Goal: Information Seeking & Learning: Learn about a topic

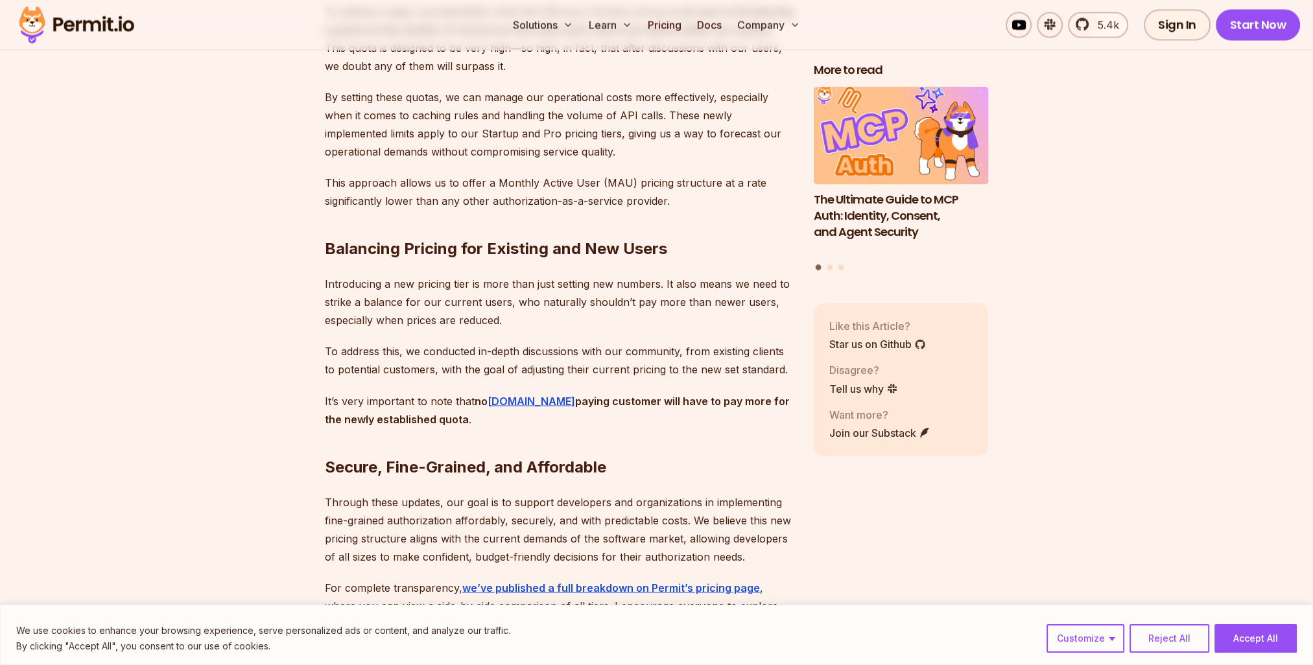
scroll to position [2917, 0]
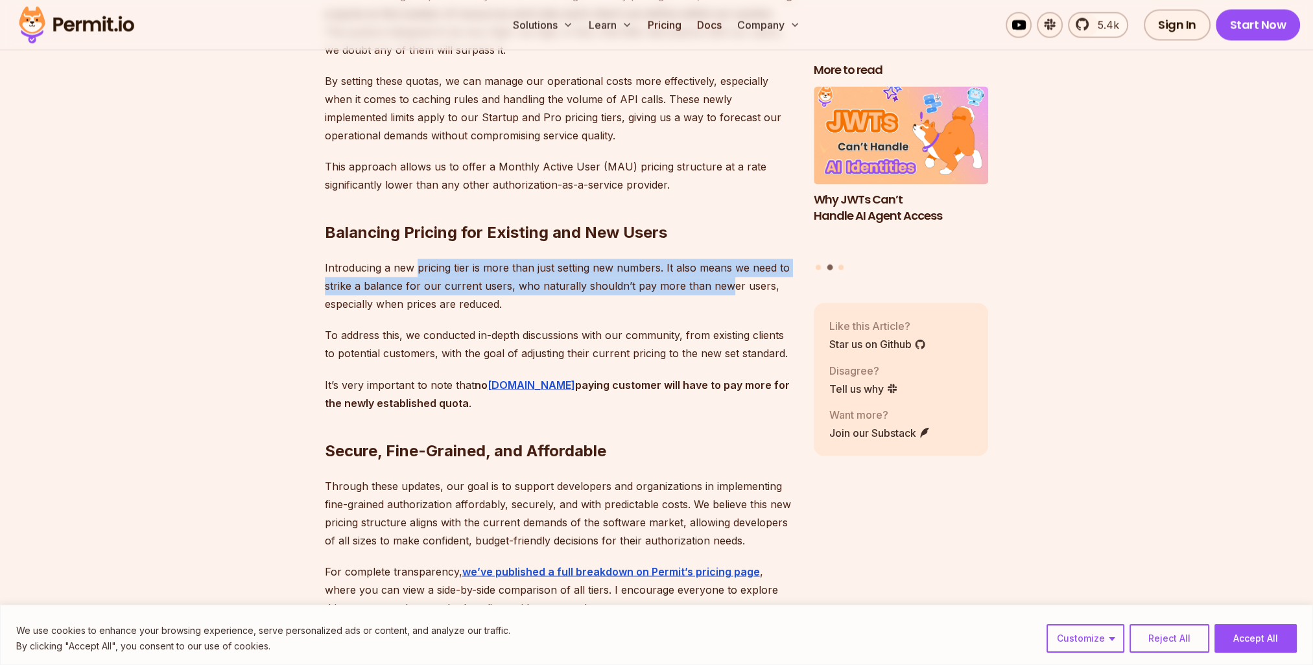
drag, startPoint x: 451, startPoint y: 209, endPoint x: 751, endPoint y: 239, distance: 301.6
click at [742, 259] on p "Introducing a new pricing tier is more than just setting new numbers. It also m…" at bounding box center [559, 286] width 468 height 54
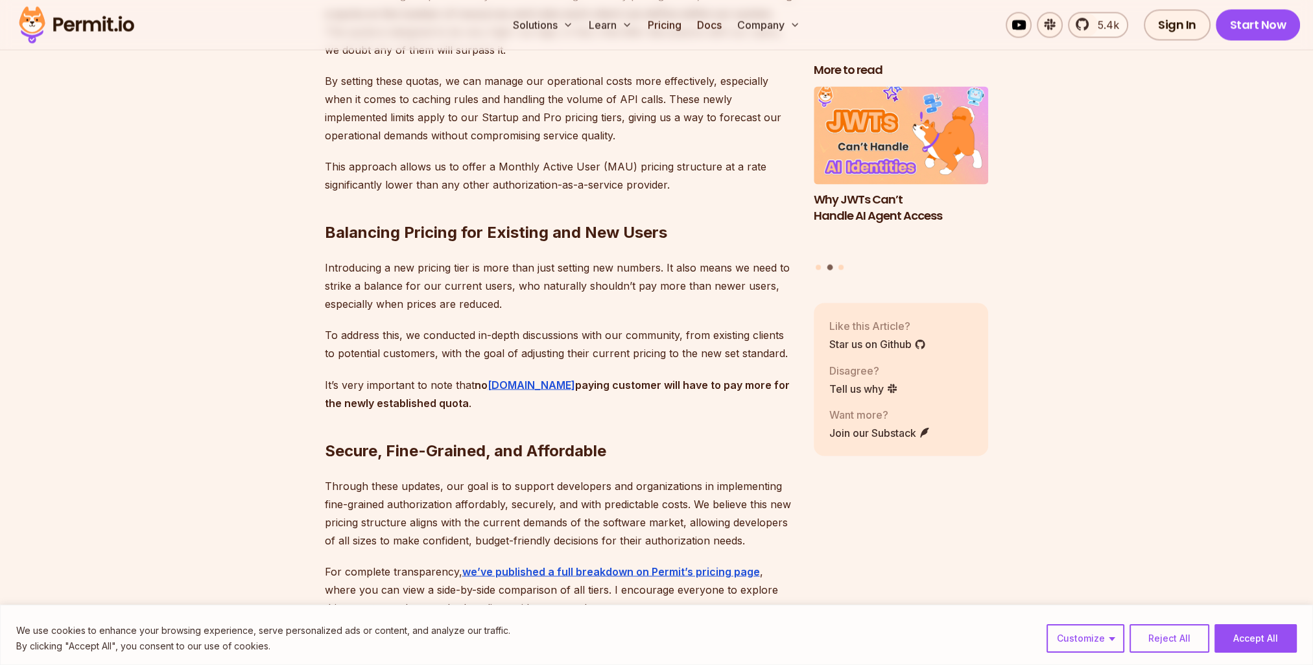
click at [534, 259] on p "Introducing a new pricing tier is more than just setting new numbers. It also m…" at bounding box center [559, 286] width 468 height 54
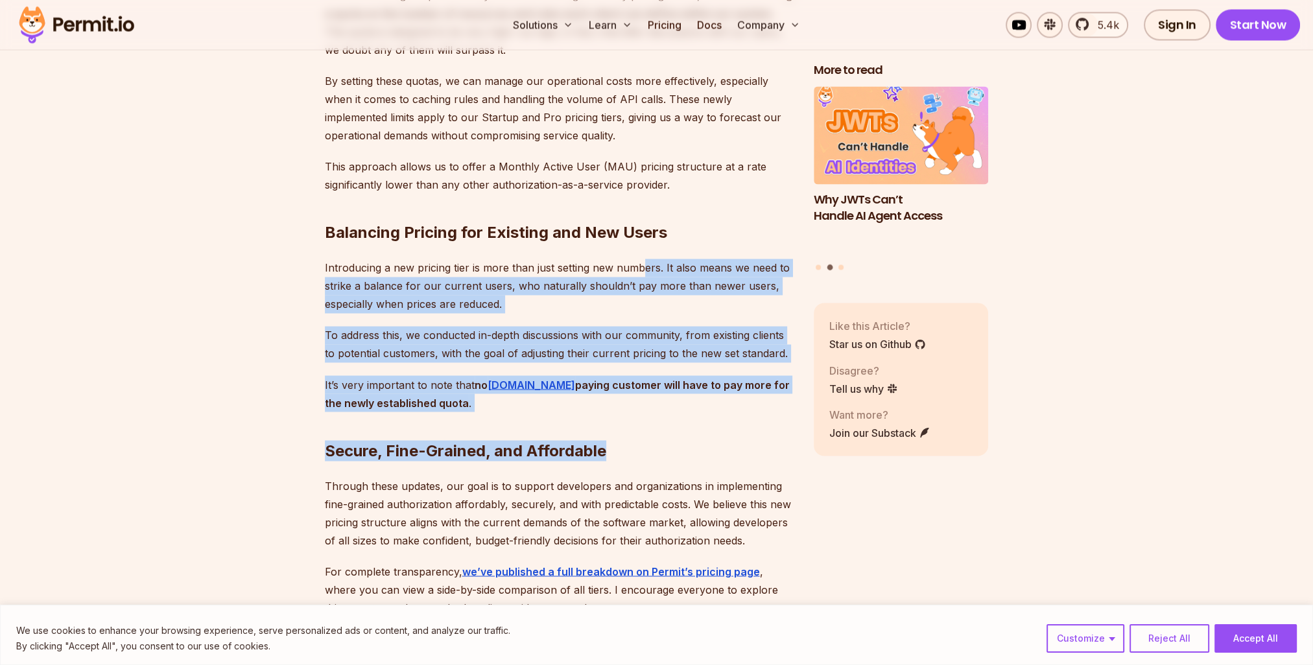
drag, startPoint x: 657, startPoint y: 361, endPoint x: 647, endPoint y: 198, distance: 163.7
click at [589, 326] on p "To address this, we conducted in-depth discussions with our community, from exi…" at bounding box center [559, 344] width 468 height 36
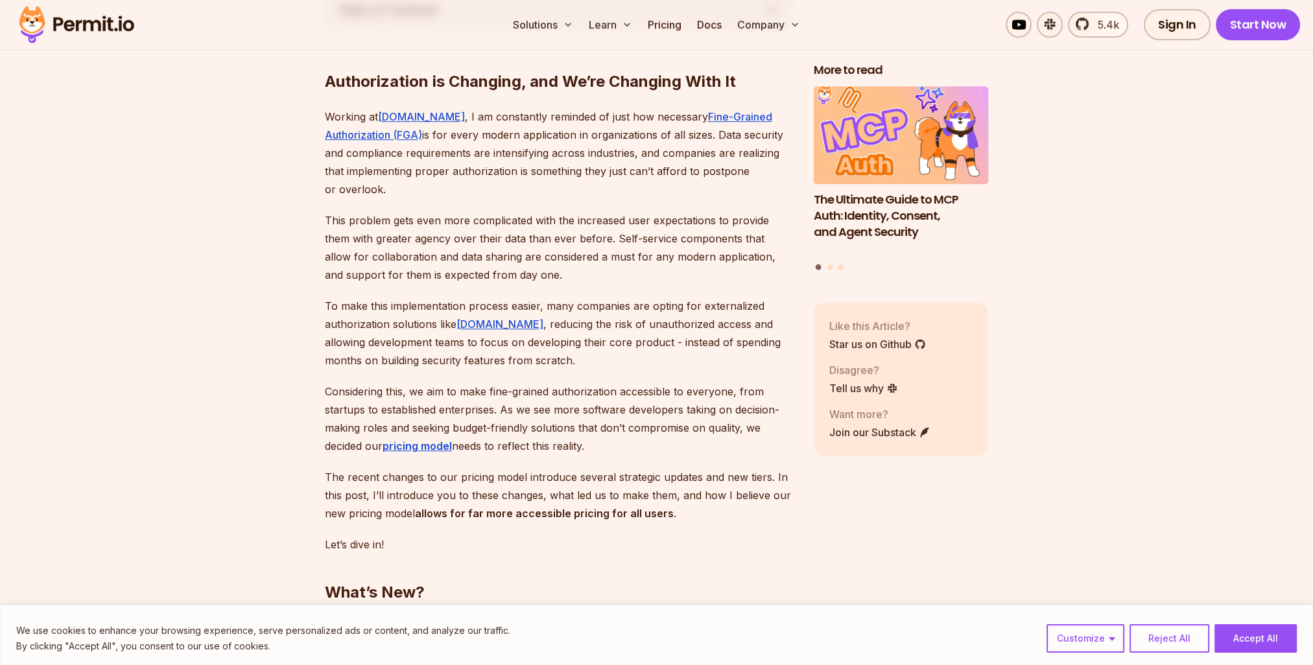
scroll to position [454, 0]
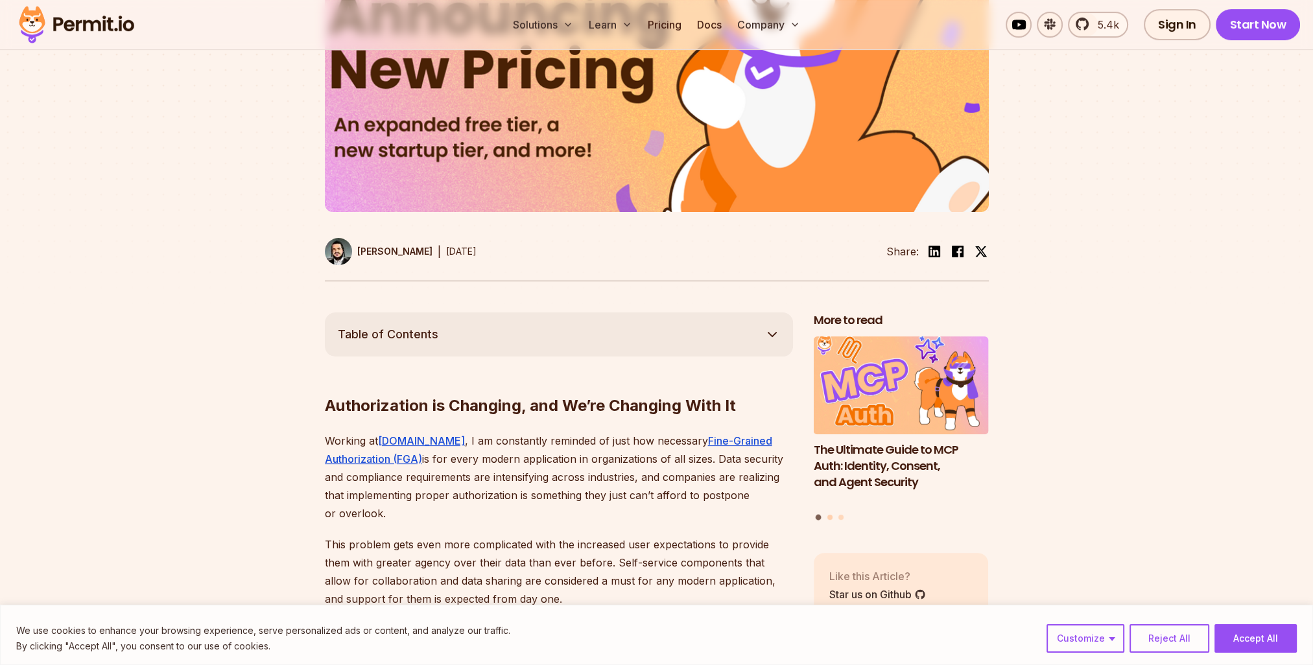
click at [830, 515] on button "Go to slide 2" at bounding box center [829, 517] width 5 height 5
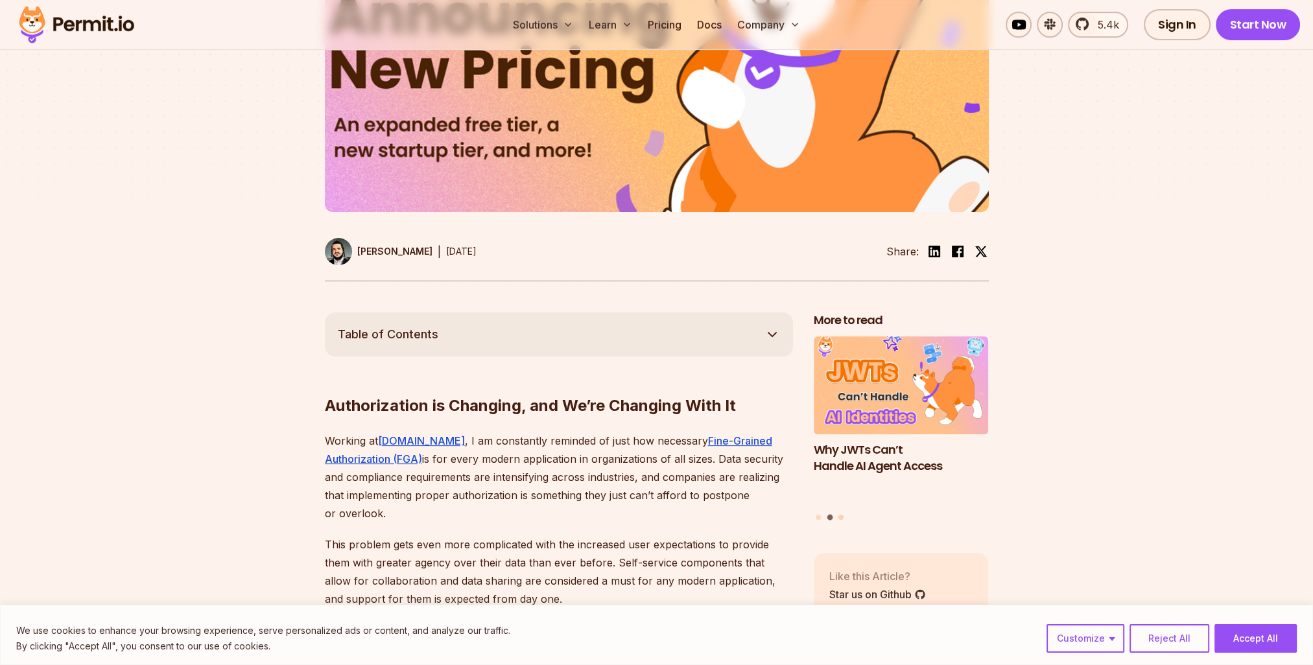
click at [842, 515] on button "Go to slide 3" at bounding box center [840, 517] width 5 height 5
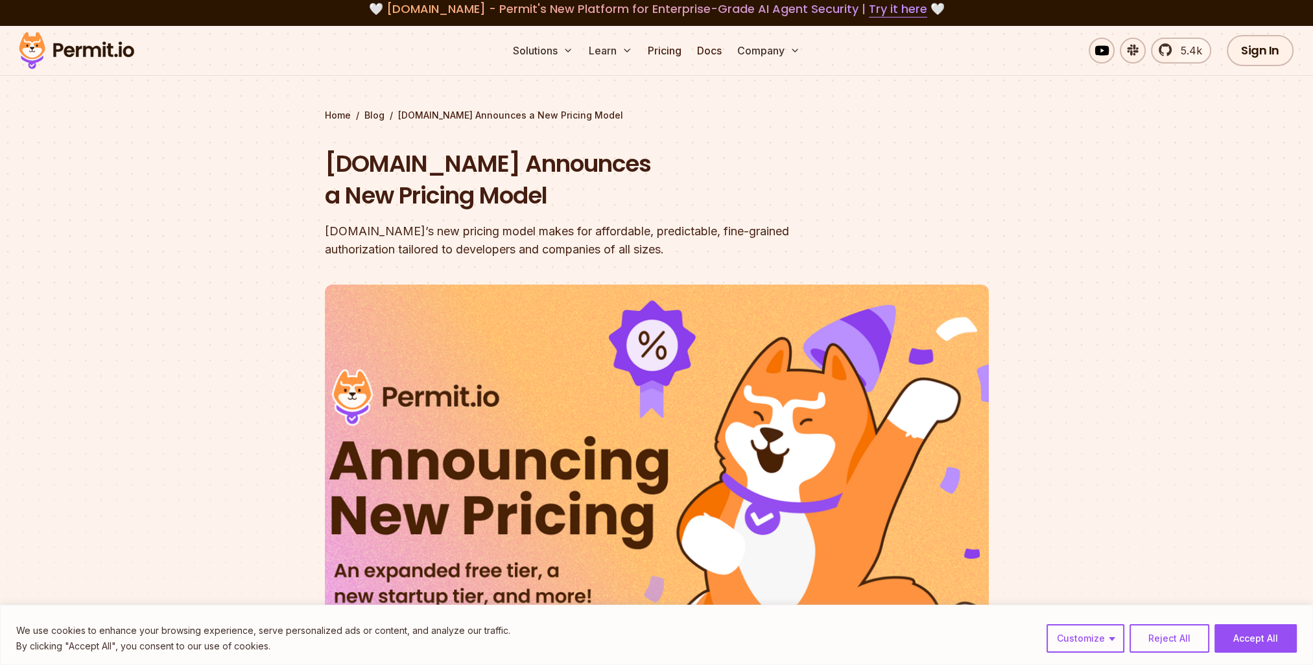
scroll to position [0, 0]
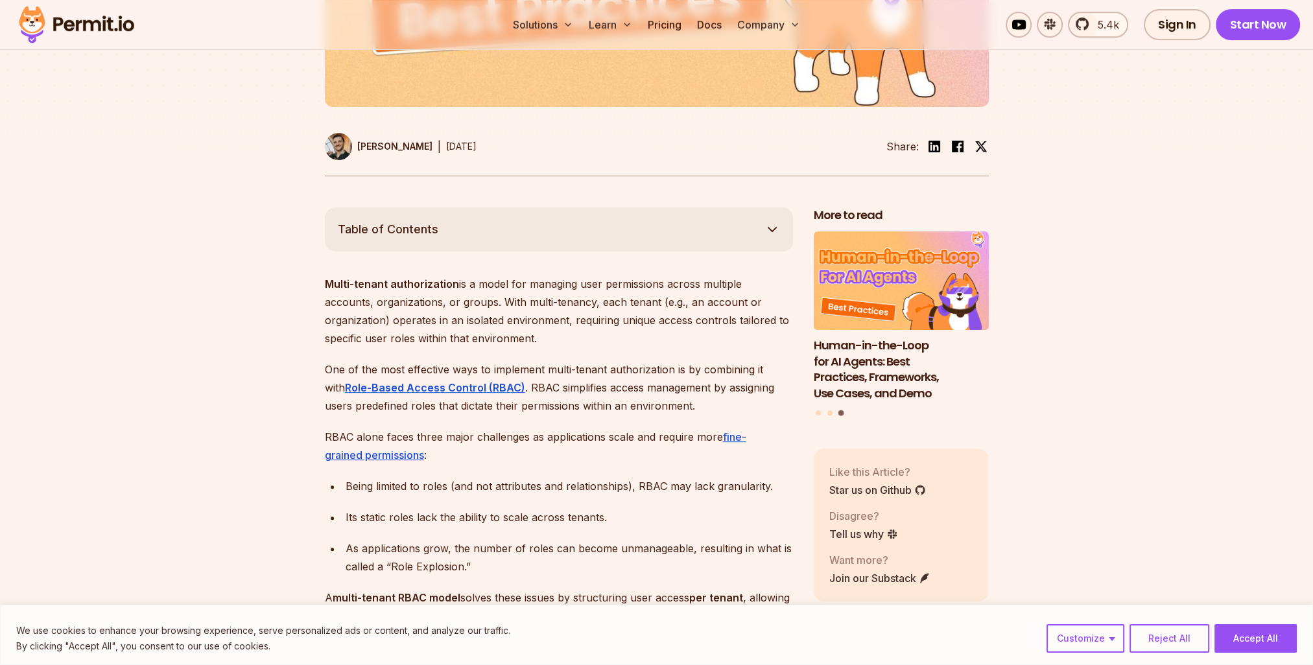
scroll to position [648, 0]
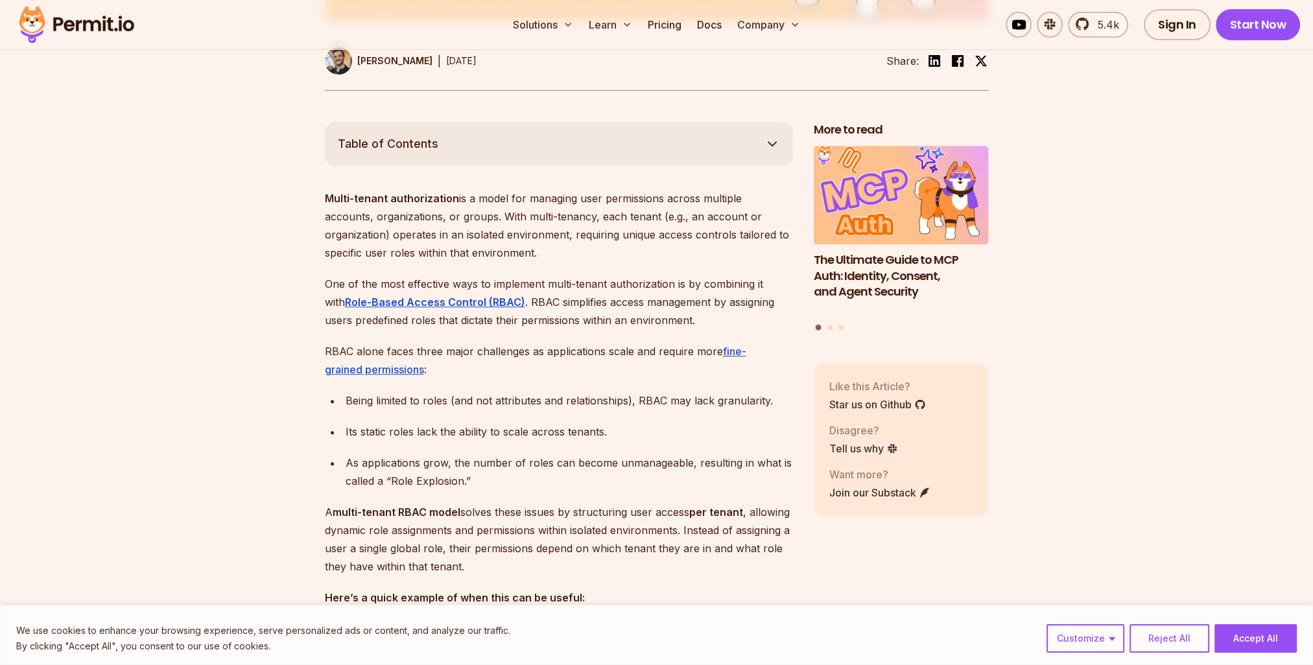
drag, startPoint x: 320, startPoint y: 265, endPoint x: 532, endPoint y: 268, distance: 212.0
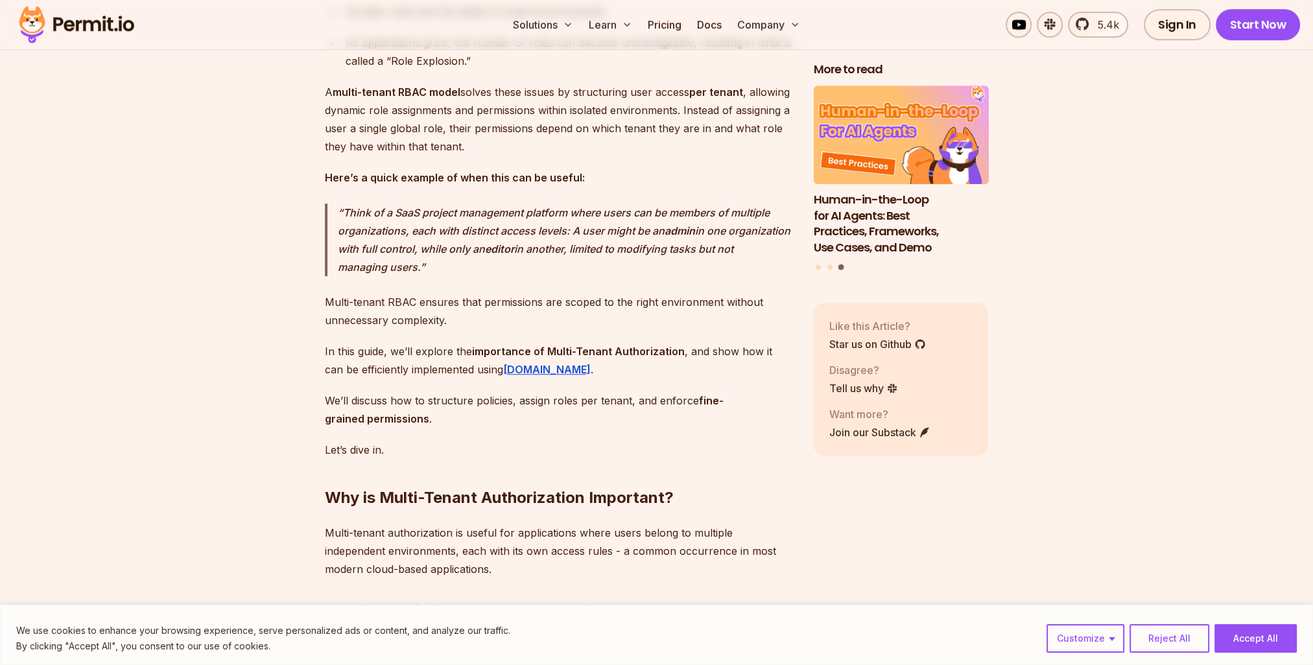
scroll to position [1037, 0]
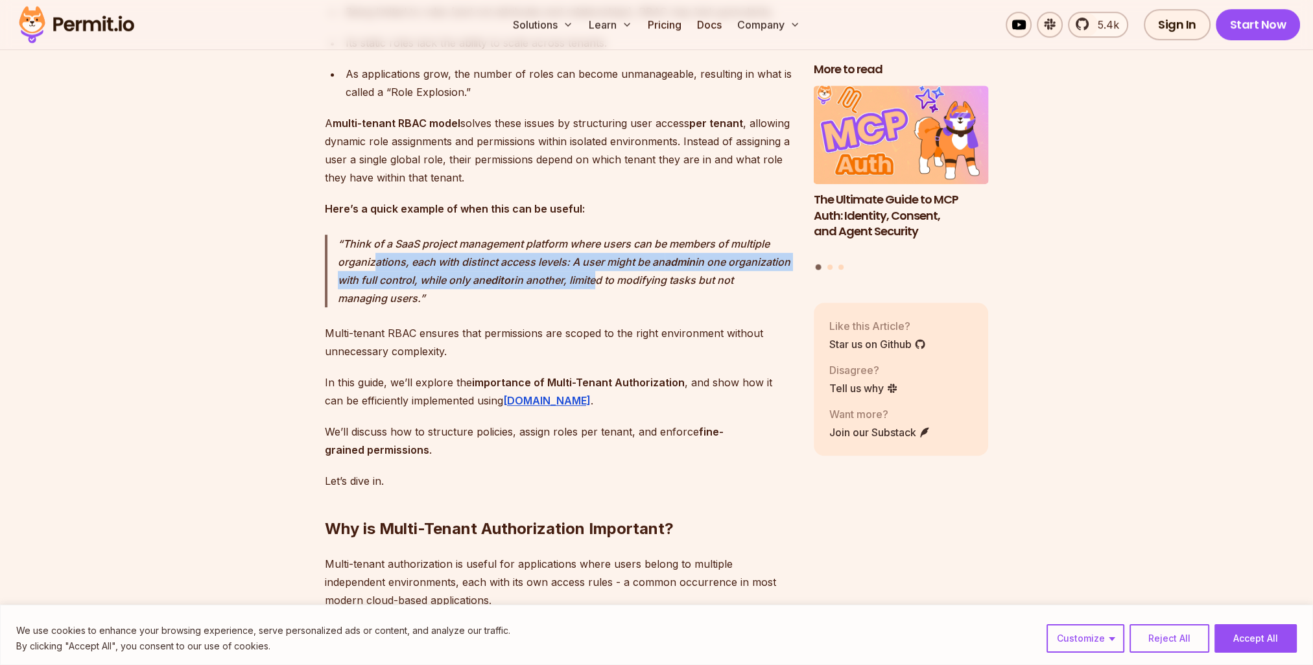
drag, startPoint x: 417, startPoint y: 279, endPoint x: 666, endPoint y: 285, distance: 249.0
click at [666, 285] on p "Think of a SaaS project management platform where users can be members of multi…" at bounding box center [565, 271] width 455 height 73
drag, startPoint x: 666, startPoint y: 285, endPoint x: 590, endPoint y: 296, distance: 76.7
click at [590, 296] on p "Think of a SaaS project management platform where users can be members of multi…" at bounding box center [565, 271] width 455 height 73
click at [497, 296] on p "Think of a SaaS project management platform where users can be members of multi…" at bounding box center [565, 271] width 455 height 73
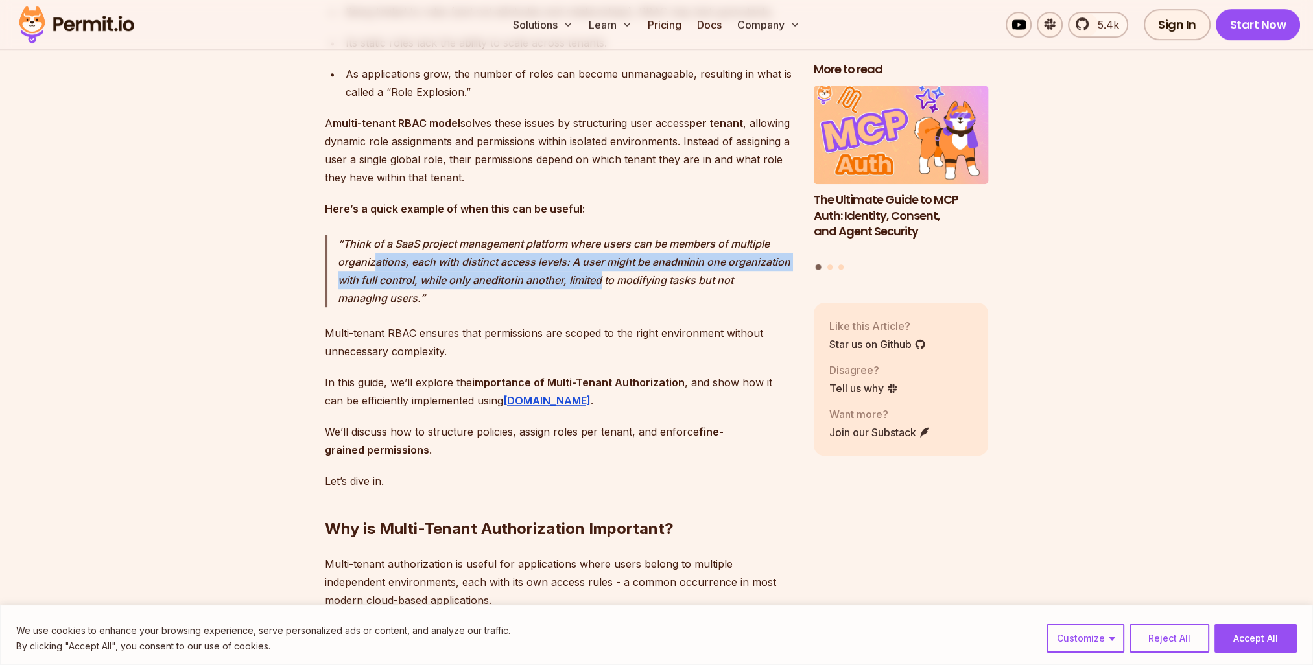
click at [472, 298] on p "Think of a SaaS project management platform where users can be members of multi…" at bounding box center [565, 271] width 455 height 73
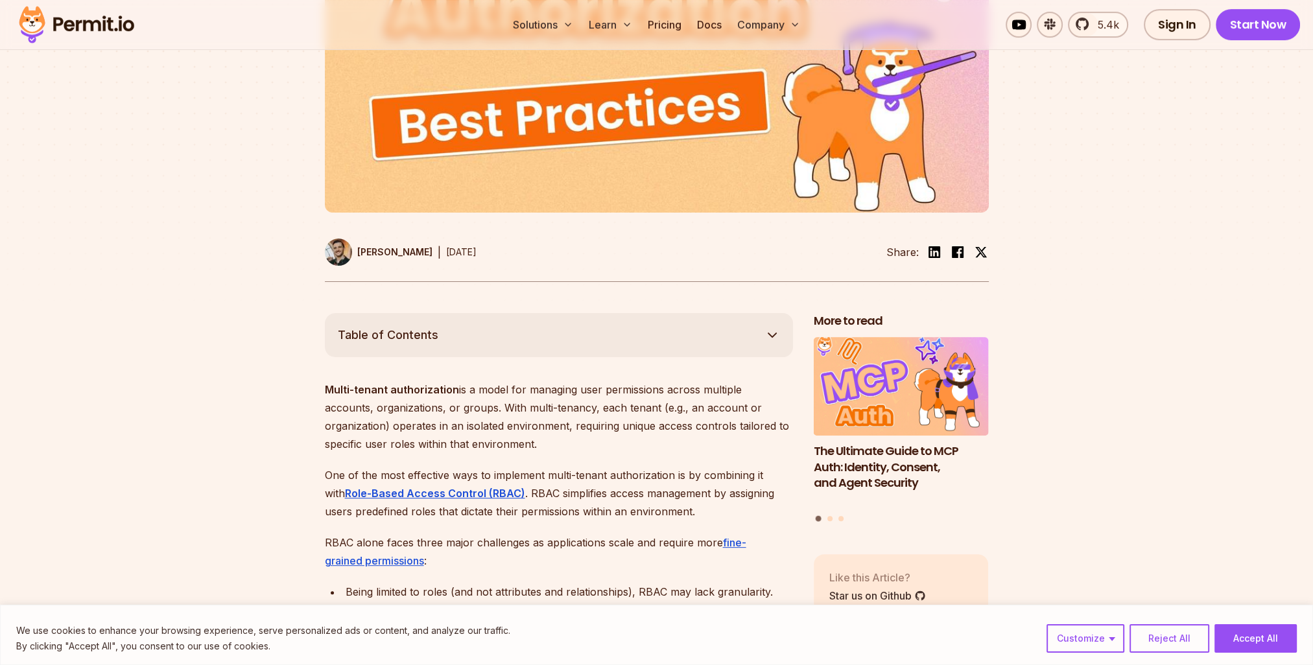
scroll to position [454, 0]
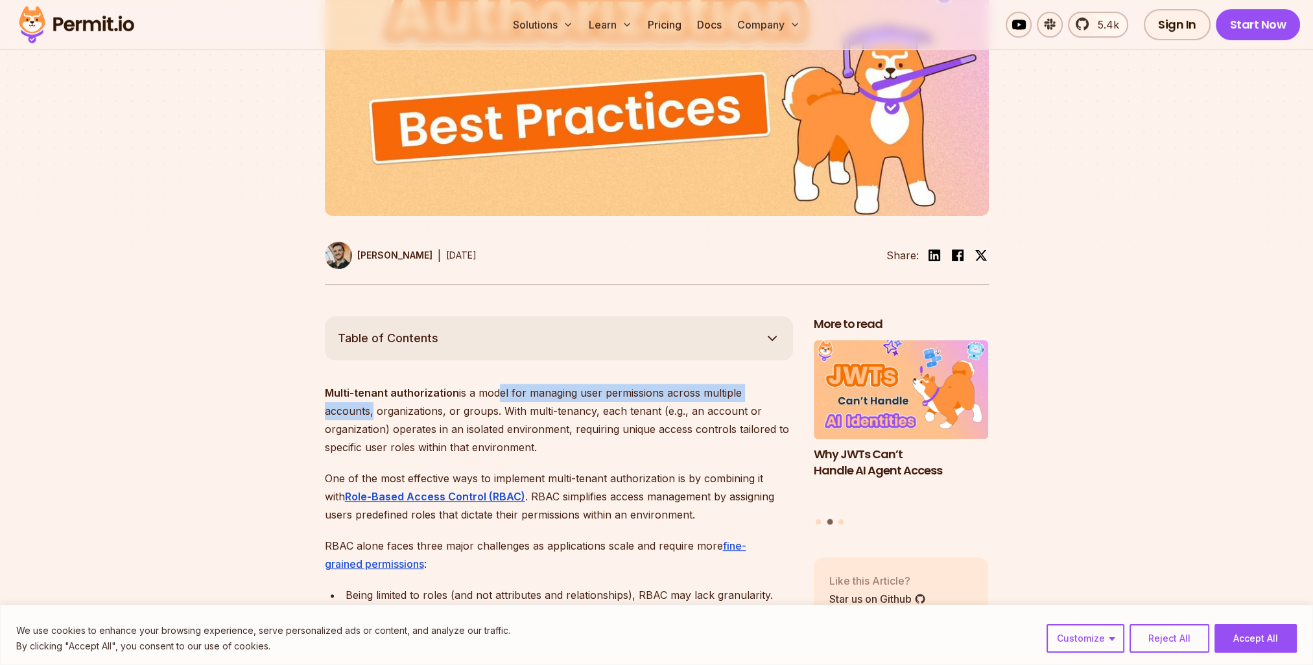
drag, startPoint x: 491, startPoint y: 410, endPoint x: 788, endPoint y: 411, distance: 296.3
click at [788, 411] on p "Multi-tenant authorization is a model for managing user permissions across mult…" at bounding box center [559, 420] width 468 height 73
click at [426, 419] on p "Multi-tenant authorization is a model for managing user permissions across mult…" at bounding box center [559, 420] width 468 height 73
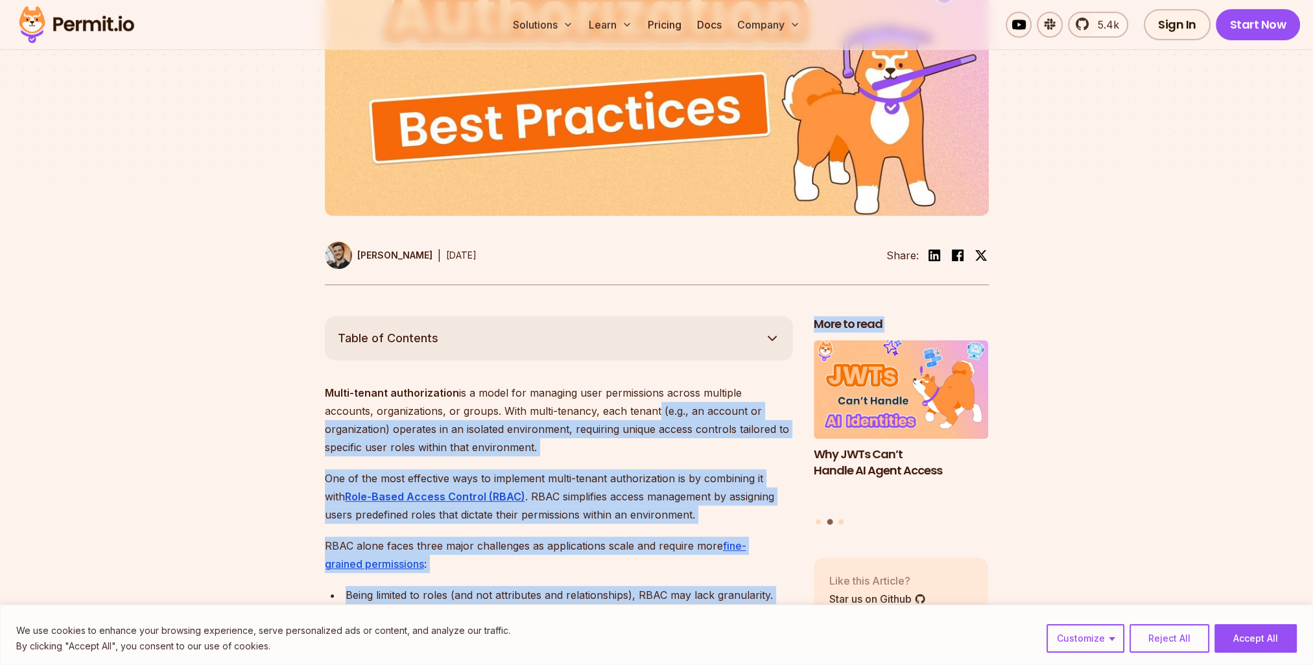
drag, startPoint x: 648, startPoint y: 425, endPoint x: 809, endPoint y: 430, distance: 160.9
drag, startPoint x: 809, startPoint y: 430, endPoint x: 722, endPoint y: 427, distance: 86.9
click at [722, 427] on p "Multi-tenant authorization is a model for managing user permissions across mult…" at bounding box center [559, 420] width 468 height 73
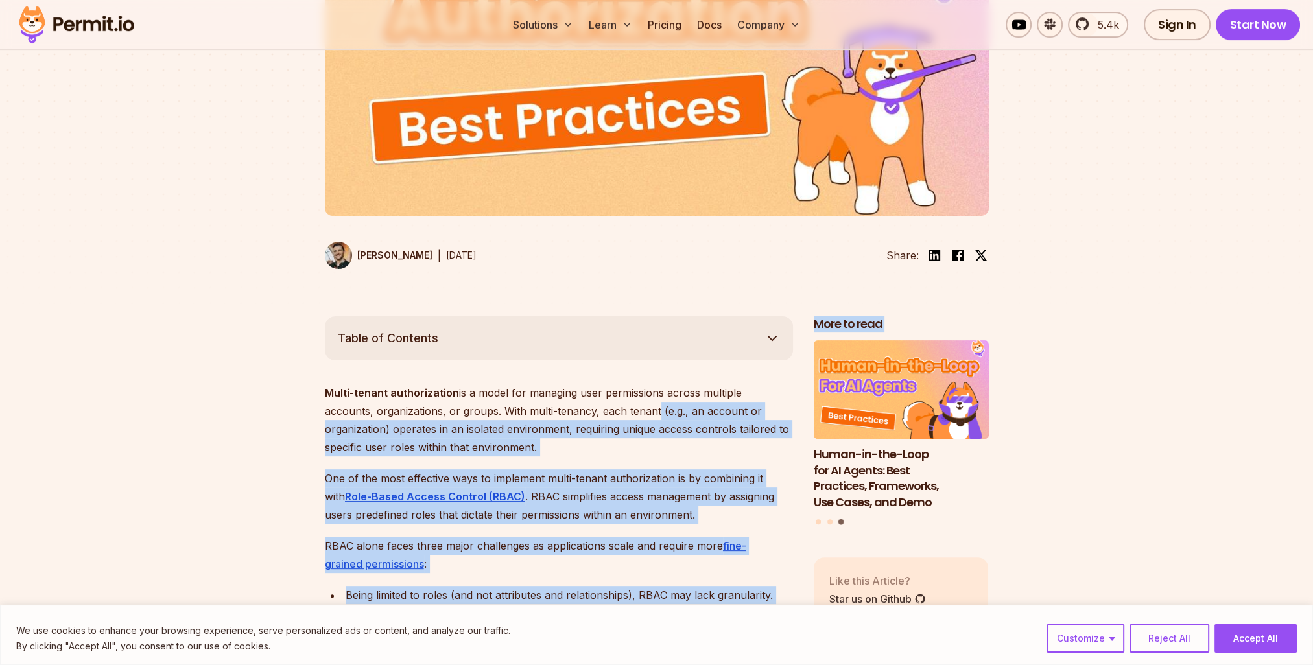
click at [683, 429] on p "Multi-tenant authorization is a model for managing user permissions across mult…" at bounding box center [559, 420] width 468 height 73
click at [670, 417] on p "Multi-tenant authorization is a model for managing user permissions across mult…" at bounding box center [559, 420] width 468 height 73
click at [695, 426] on p "Multi-tenant authorization is a model for managing user permissions across mult…" at bounding box center [559, 420] width 468 height 73
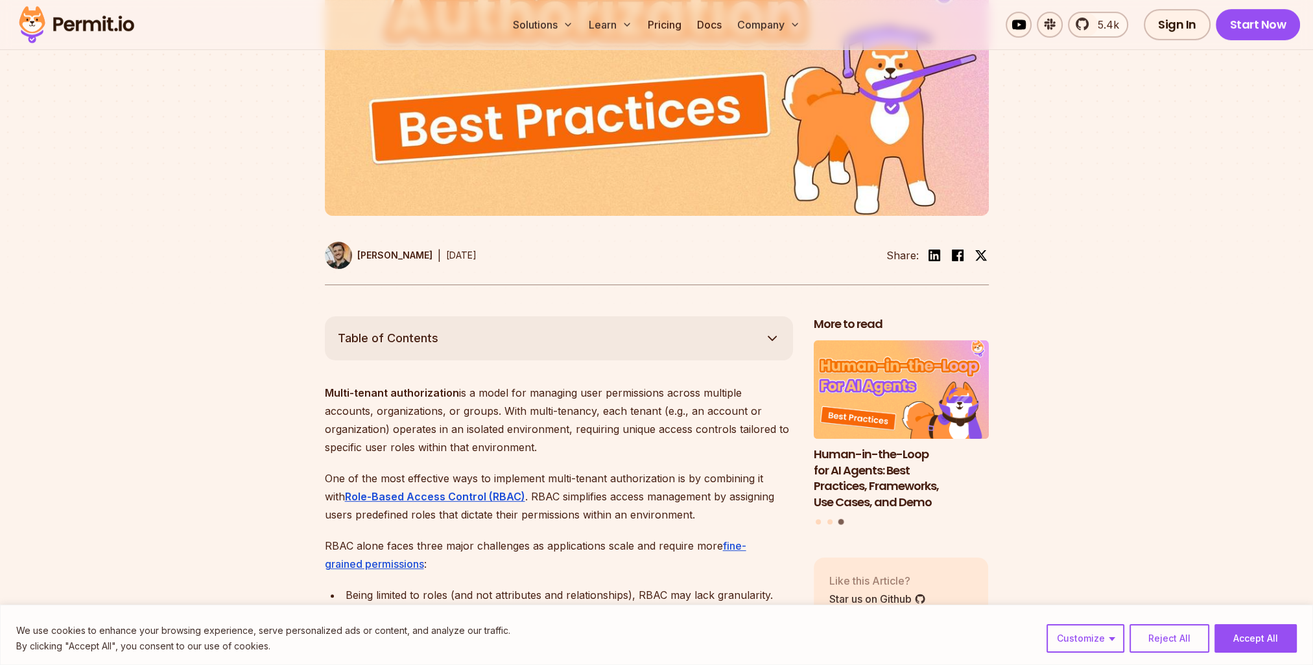
click at [703, 413] on p "Multi-tenant authorization is a model for managing user permissions across mult…" at bounding box center [559, 420] width 468 height 73
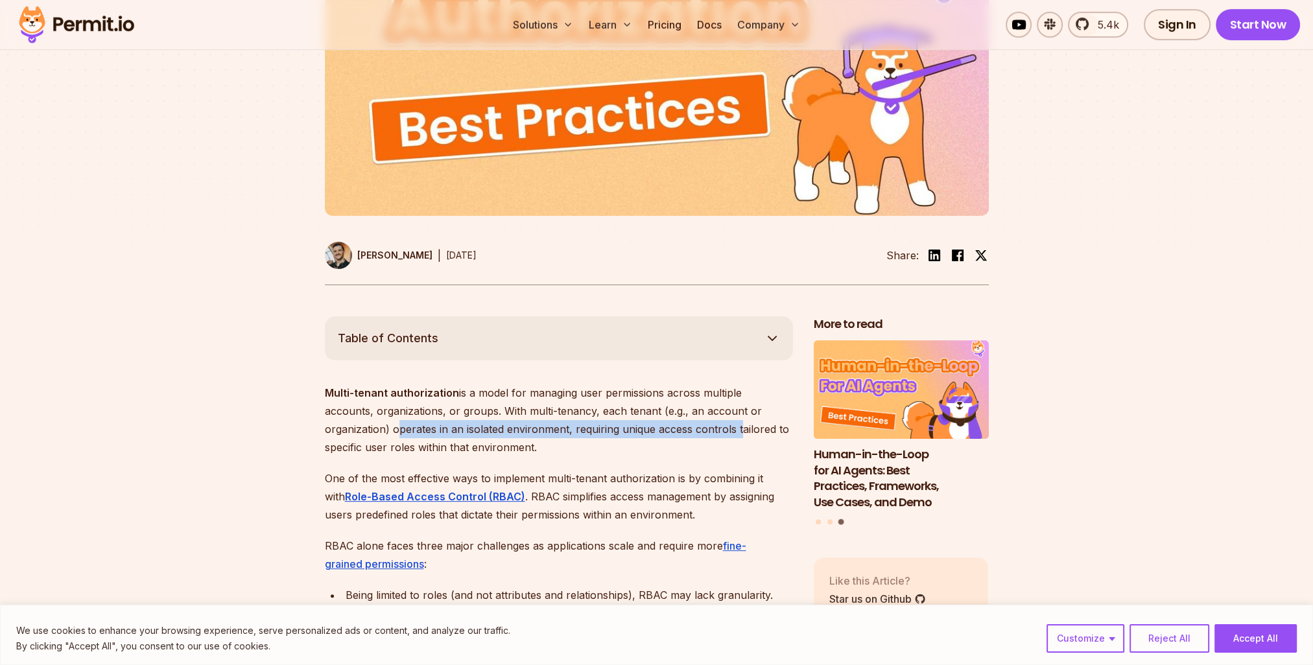
drag, startPoint x: 325, startPoint y: 442, endPoint x: 672, endPoint y: 442, distance: 347.5
click at [672, 442] on p "Multi-tenant authorization is a model for managing user permissions across mult…" at bounding box center [559, 420] width 468 height 73
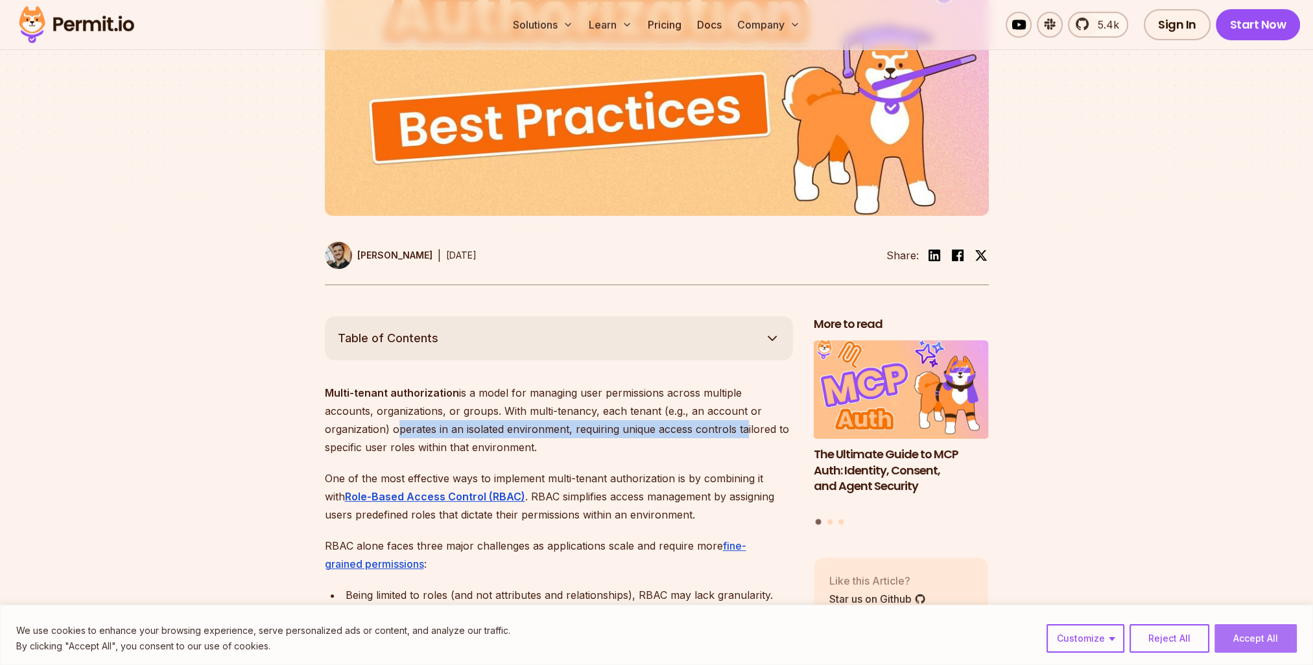
click at [1260, 649] on button "Accept All" at bounding box center [1255, 638] width 82 height 29
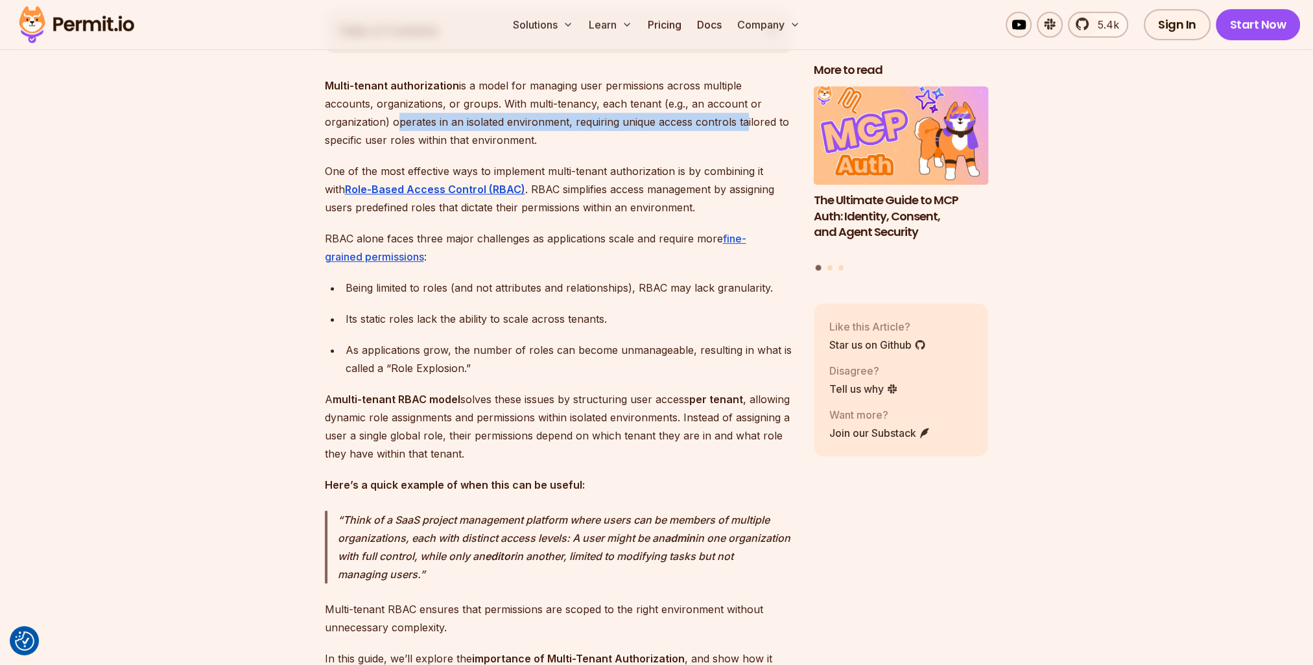
scroll to position [778, 0]
